Goal: Information Seeking & Learning: Learn about a topic

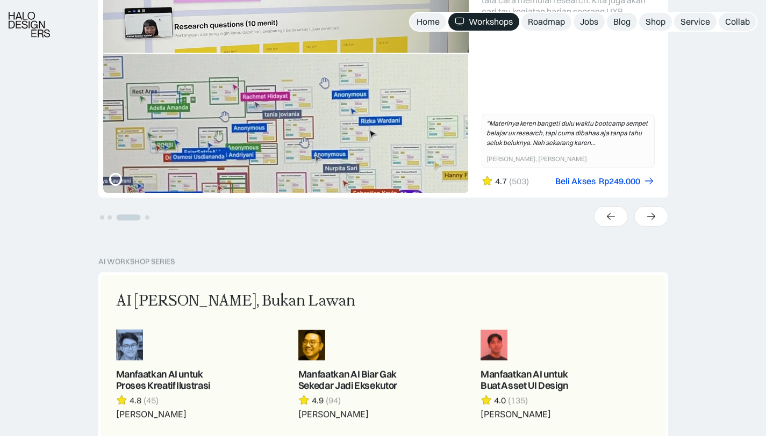
scroll to position [380, 0]
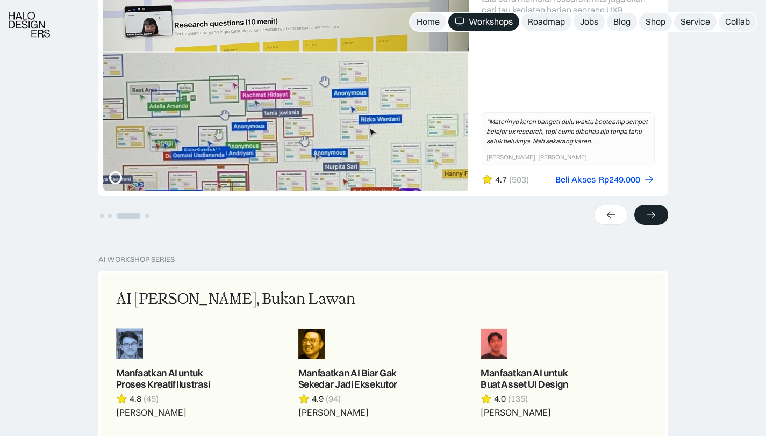
click at [645, 206] on div at bounding box center [651, 215] width 34 height 20
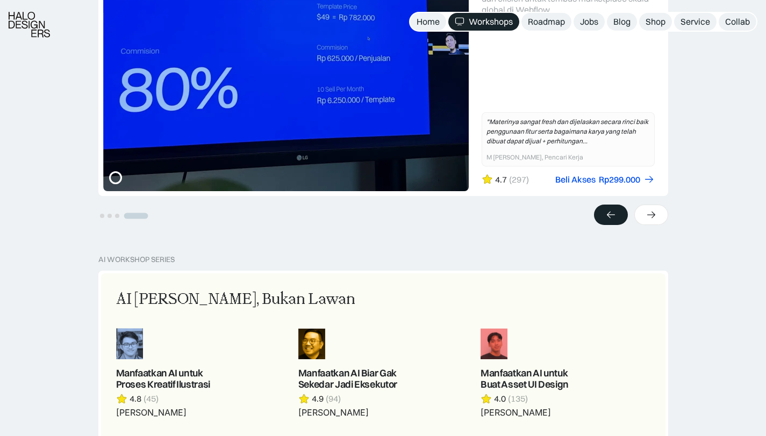
click at [619, 221] on div at bounding box center [611, 215] width 34 height 20
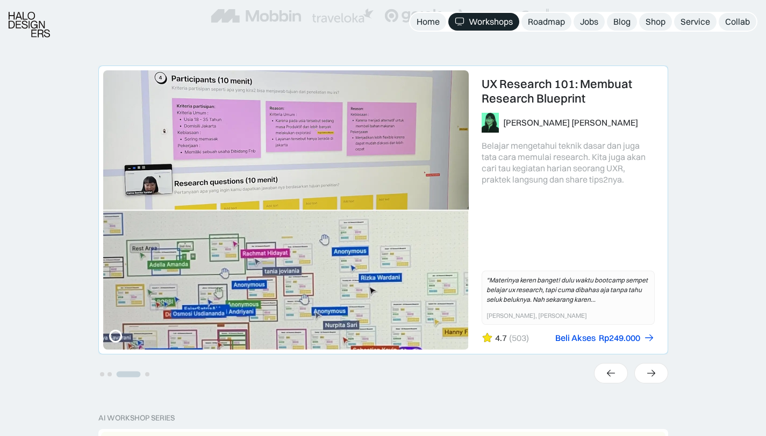
scroll to position [228, 0]
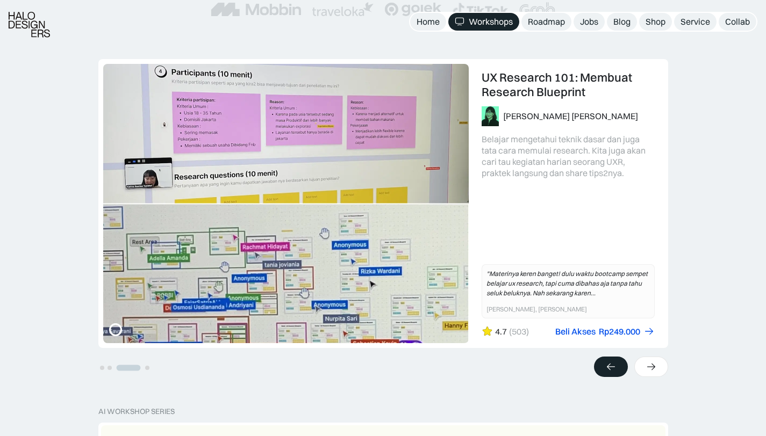
click at [611, 364] on icon at bounding box center [610, 367] width 11 height 11
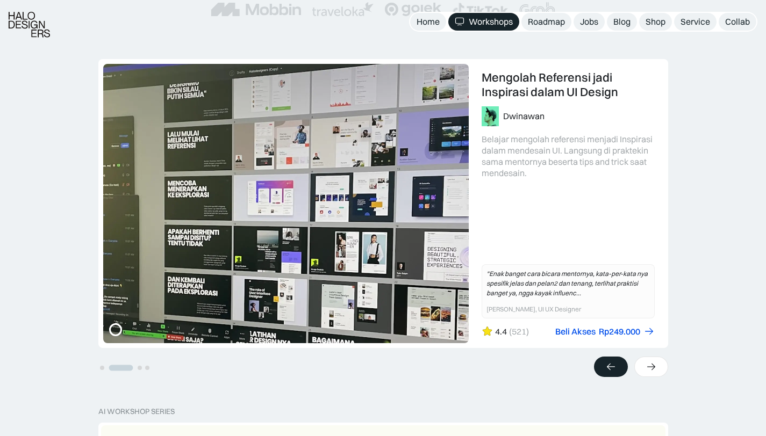
click at [611, 364] on icon at bounding box center [610, 367] width 11 height 11
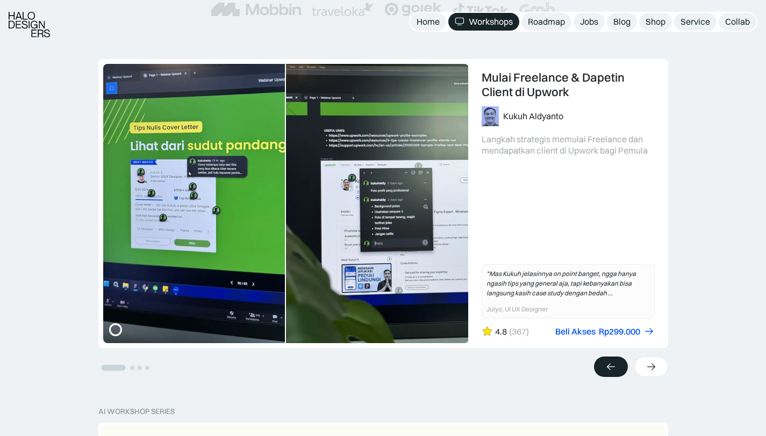
click at [611, 364] on icon at bounding box center [610, 367] width 11 height 11
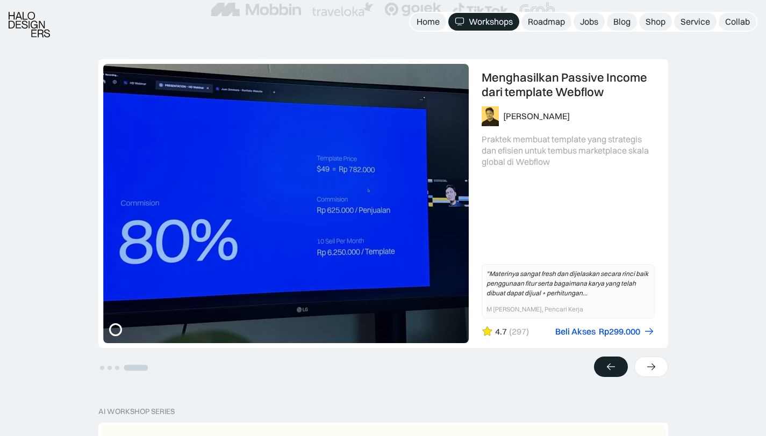
click at [611, 364] on icon at bounding box center [610, 367] width 11 height 11
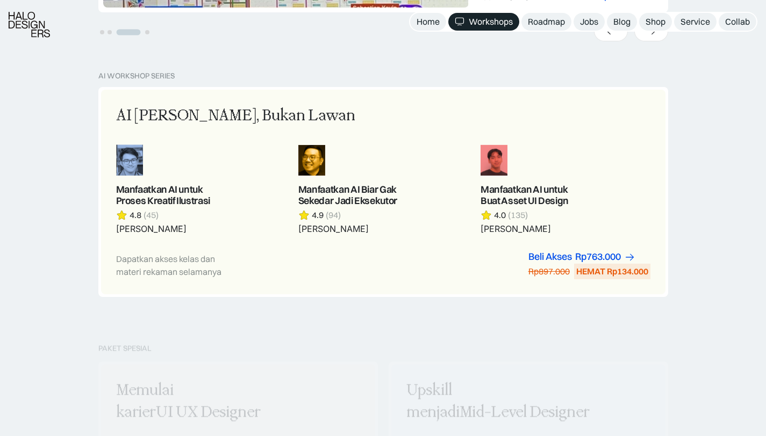
scroll to position [604, 0]
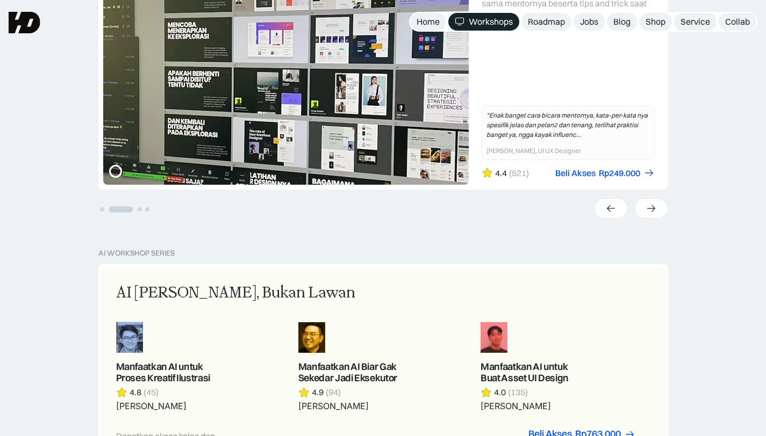
scroll to position [0, 0]
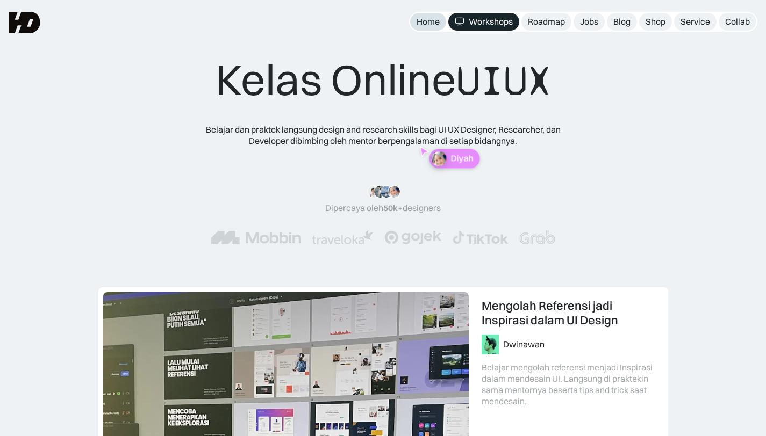
click at [428, 18] on div "Home" at bounding box center [427, 21] width 23 height 11
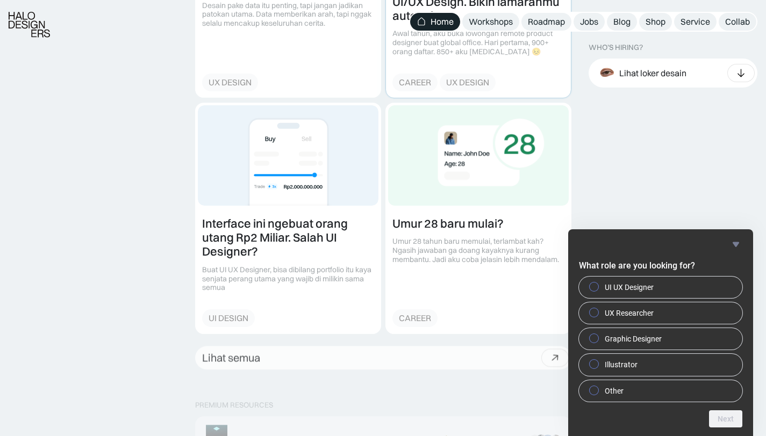
scroll to position [1374, 0]
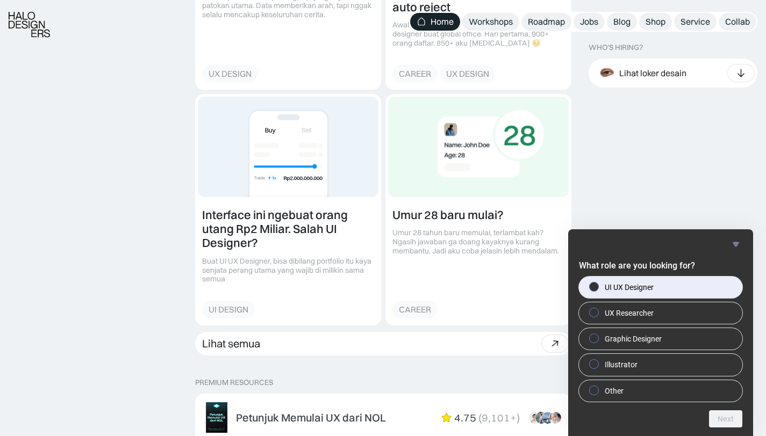
click at [640, 286] on span "UI UX Designer" at bounding box center [628, 287] width 49 height 11
click at [598, 286] on input "UI UX Designer" at bounding box center [594, 286] width 7 height 7
radio input "true"
click at [725, 417] on button "Next" at bounding box center [725, 419] width 33 height 17
click at [638, 285] on label "Jakarta" at bounding box center [660, 287] width 163 height 21
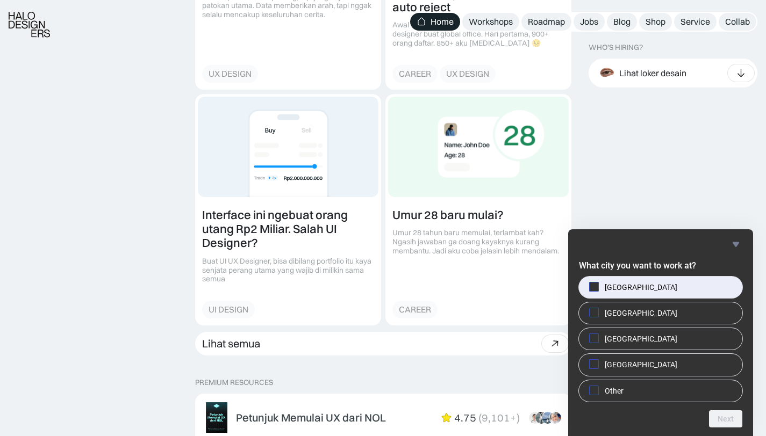
click at [598, 285] on input "Jakarta" at bounding box center [594, 286] width 7 height 7
checkbox input "true"
click at [722, 420] on button "Next" at bounding box center [725, 419] width 33 height 17
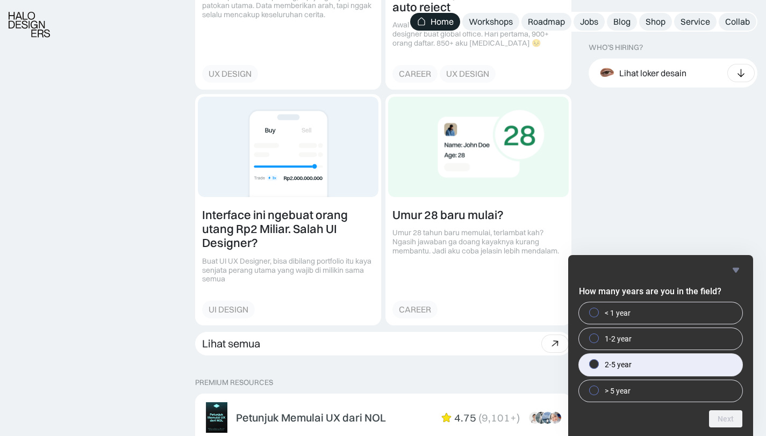
click at [692, 369] on label "2-5 year" at bounding box center [660, 364] width 163 height 21
click at [598, 368] on input "2-5 year" at bounding box center [594, 364] width 7 height 7
radio input "true"
click at [717, 414] on button "Next" at bounding box center [725, 419] width 33 height 17
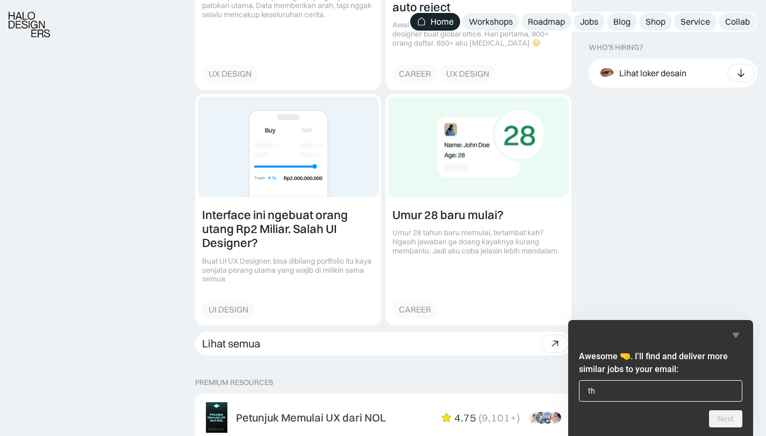
type input "t"
type input "fabiyandani.work@gmail.com"
click at [725, 416] on button "Next" at bounding box center [725, 419] width 33 height 17
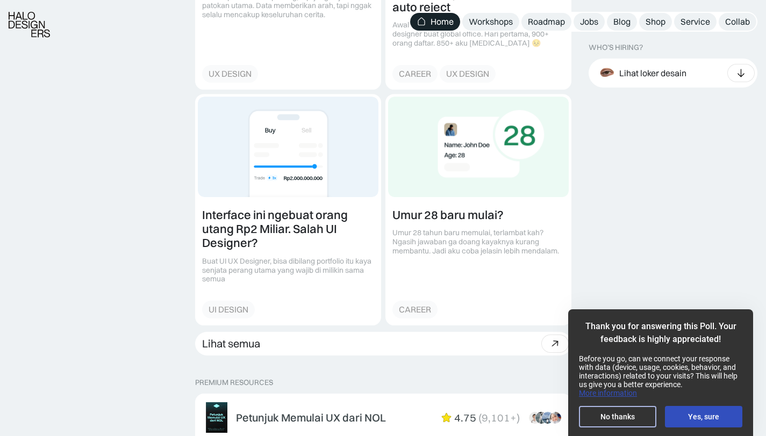
click at [636, 417] on button "No thanks" at bounding box center [617, 416] width 77 height 21
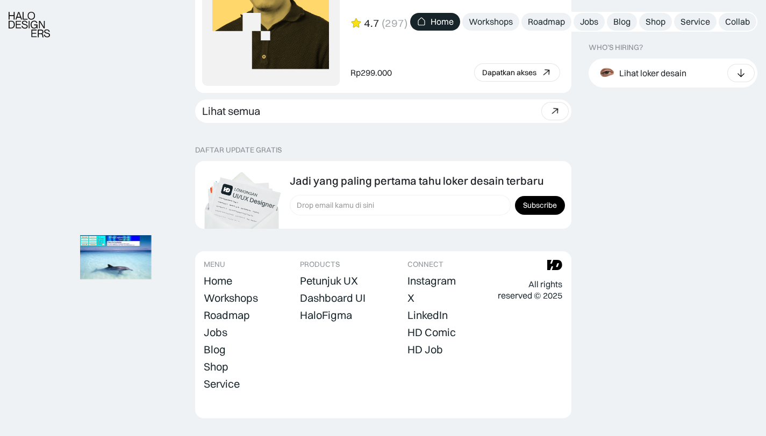
scroll to position [3045, 0]
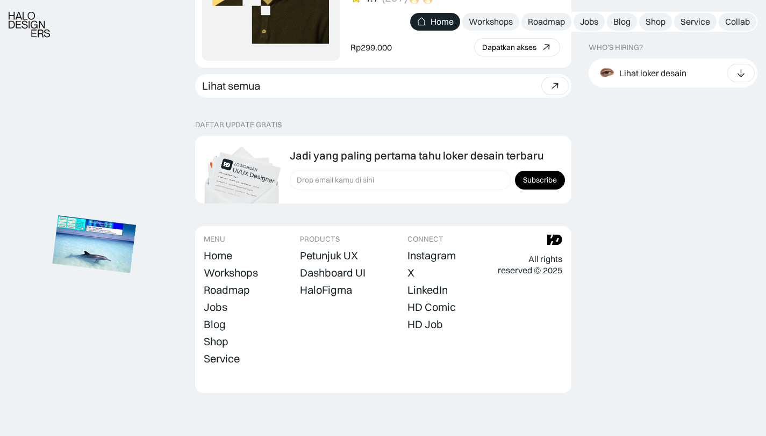
click at [89, 263] on img at bounding box center [95, 244] width 84 height 57
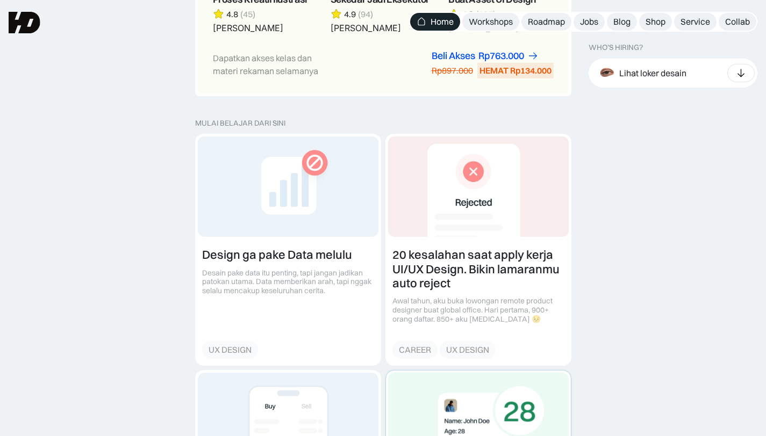
scroll to position [1093, 0]
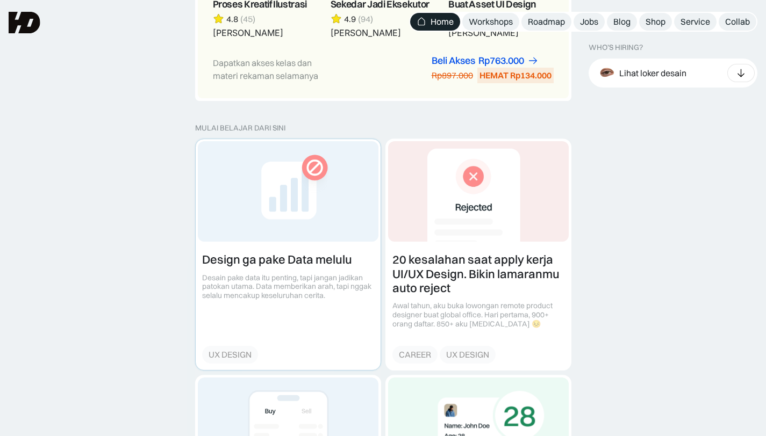
click at [244, 247] on link at bounding box center [288, 254] width 185 height 231
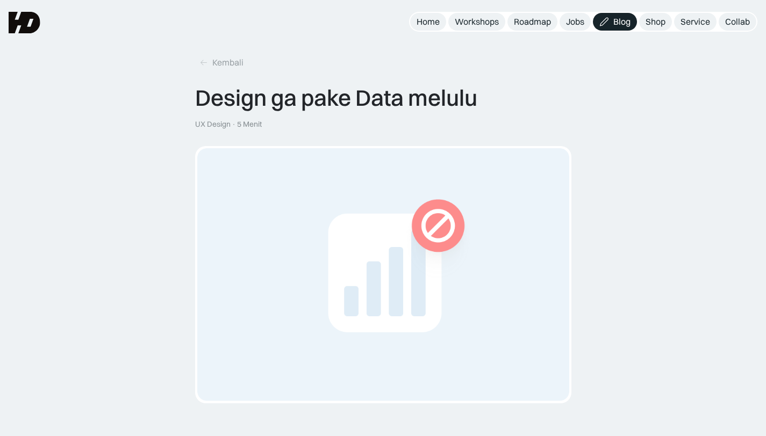
click at [617, 20] on div "Blog" at bounding box center [621, 21] width 17 height 11
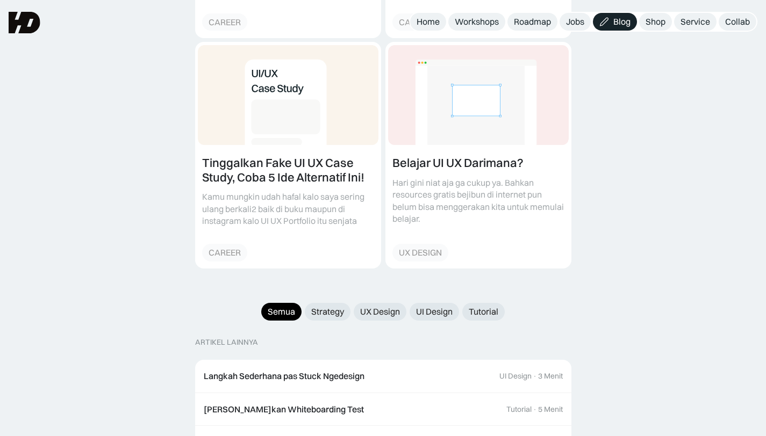
scroll to position [824, 0]
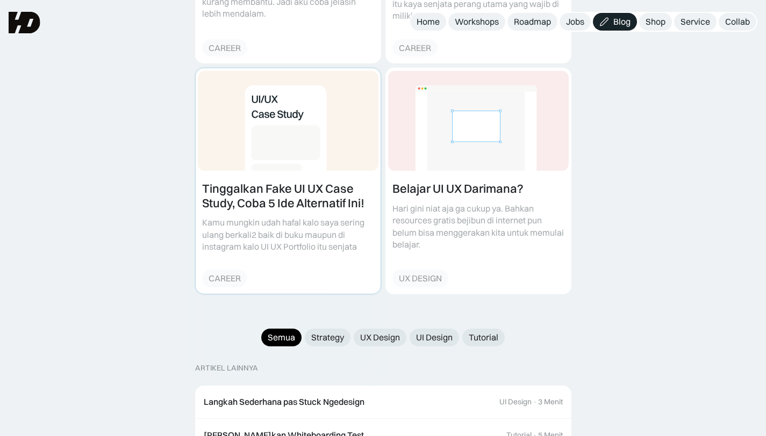
click at [312, 182] on link at bounding box center [288, 181] width 185 height 226
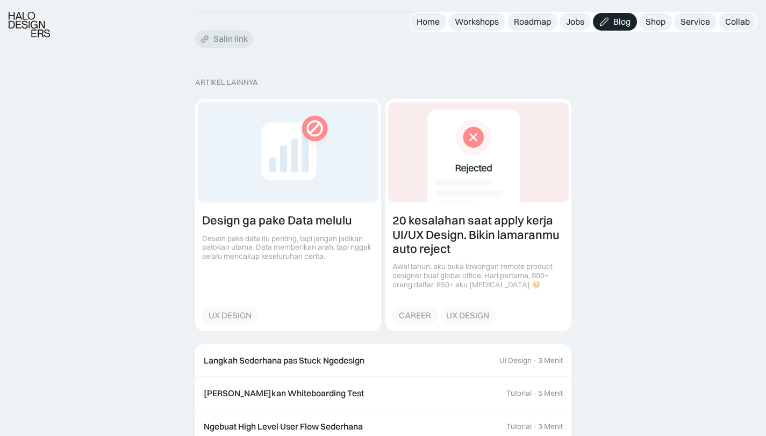
scroll to position [2971, 0]
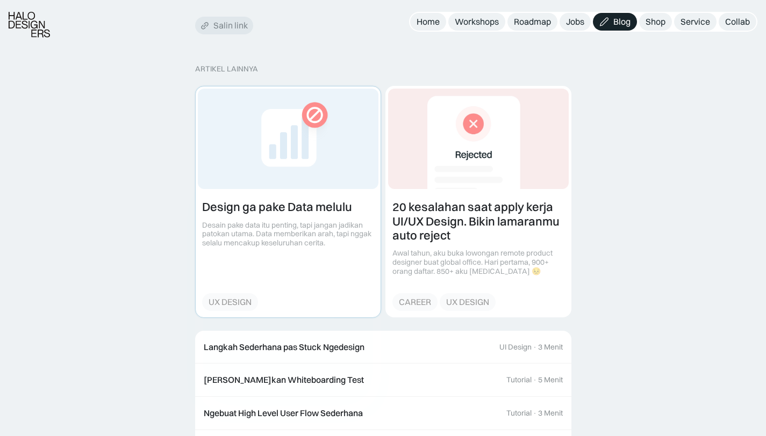
click at [316, 201] on link at bounding box center [288, 202] width 185 height 231
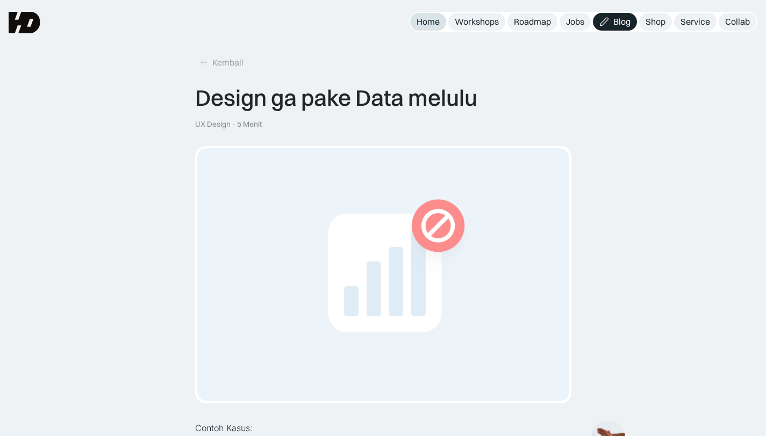
click at [423, 24] on div "Home" at bounding box center [427, 21] width 23 height 11
